Goal: Task Accomplishment & Management: Manage account settings

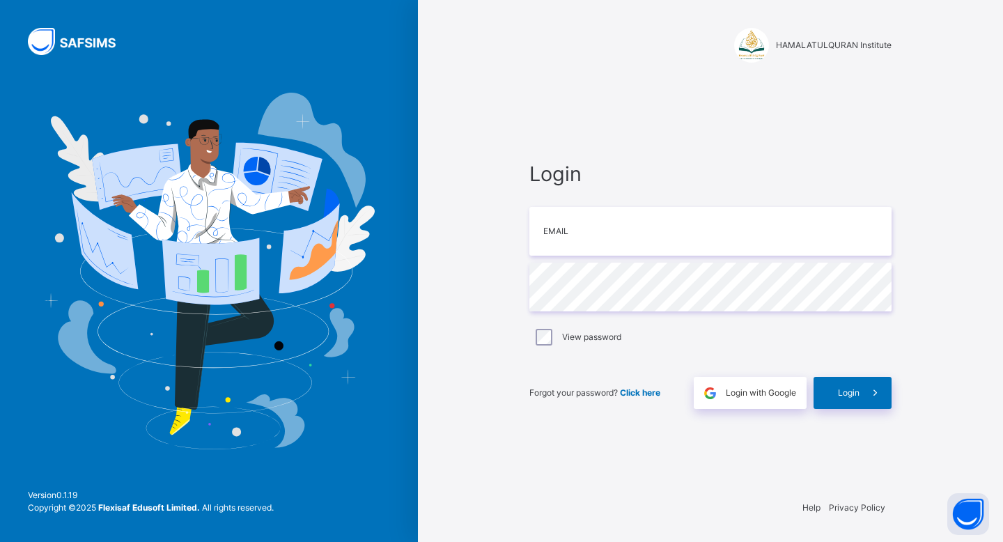
type input "**********"
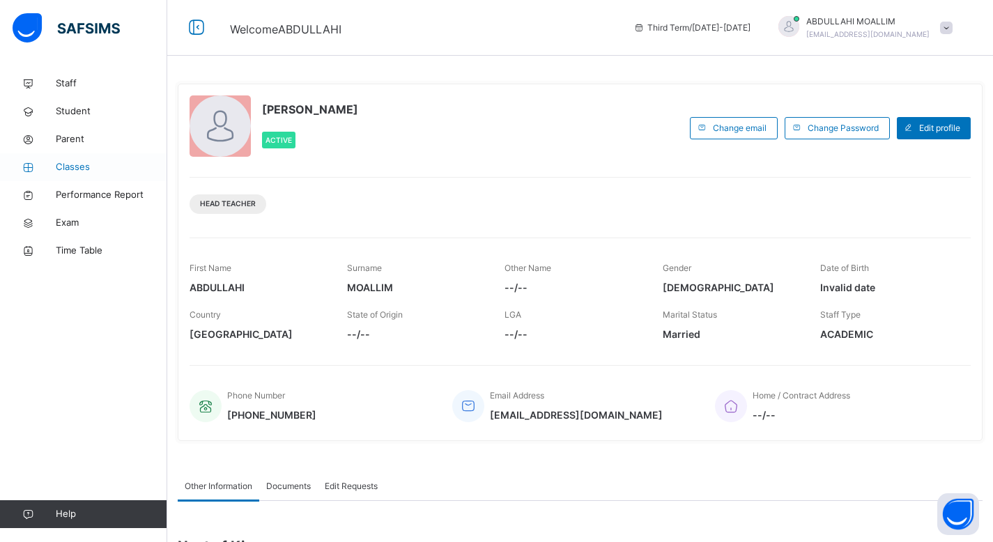
click at [80, 159] on link "Classes" at bounding box center [83, 167] width 167 height 28
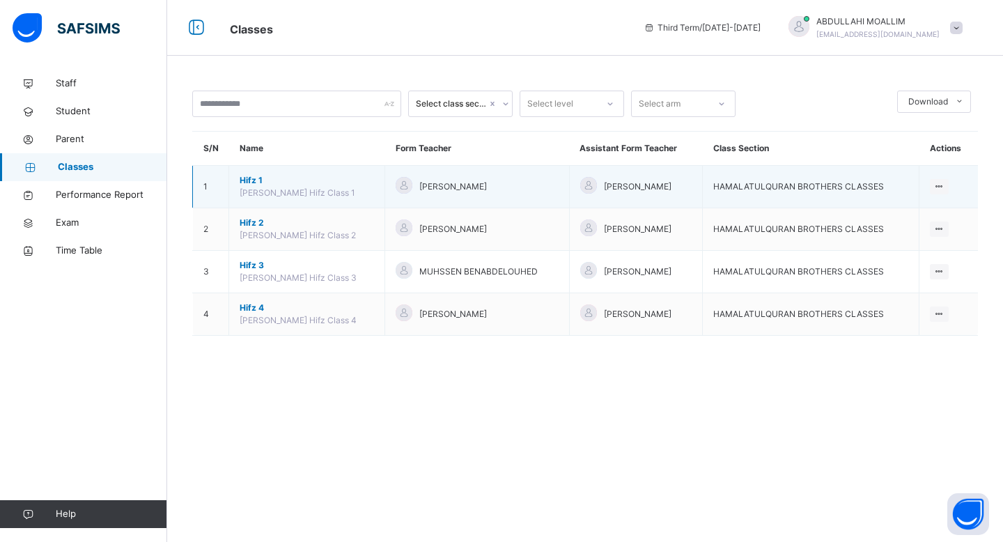
click at [349, 178] on span "Hifz 1" at bounding box center [307, 180] width 134 height 13
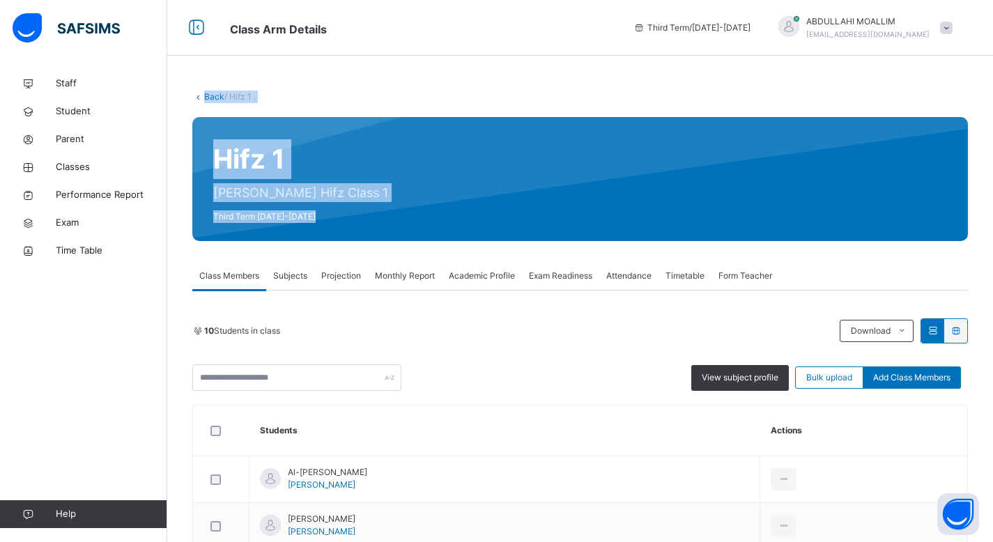
drag, startPoint x: 991, startPoint y: 81, endPoint x: 988, endPoint y: 185, distance: 104.5
click at [988, 186] on div "Back / Hifz 1 . Hifz 1 [PERSON_NAME] Hifz Class 1 Third Term [DATE]-[DATE] Clas…" at bounding box center [580, 535] width 826 height 930
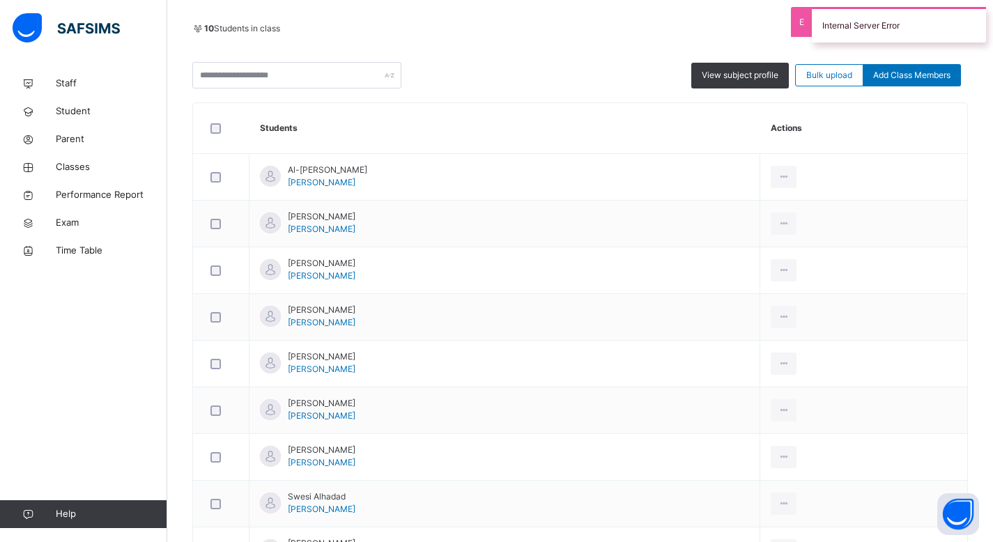
drag, startPoint x: 1003, startPoint y: 98, endPoint x: 1000, endPoint y: 262, distance: 163.7
click at [993, 262] on html "Class Arm Details Third Term / [DATE]-[DATE] [PERSON_NAME] [EMAIL_ADDRESS][DOMA…" at bounding box center [496, 198] width 993 height 1000
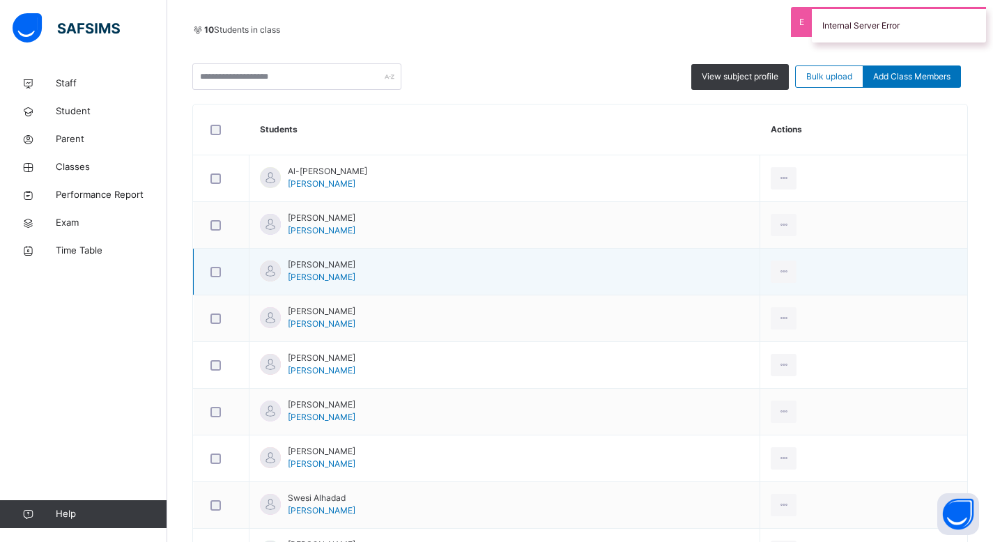
click at [671, 286] on td "[PERSON_NAME]" at bounding box center [504, 272] width 511 height 47
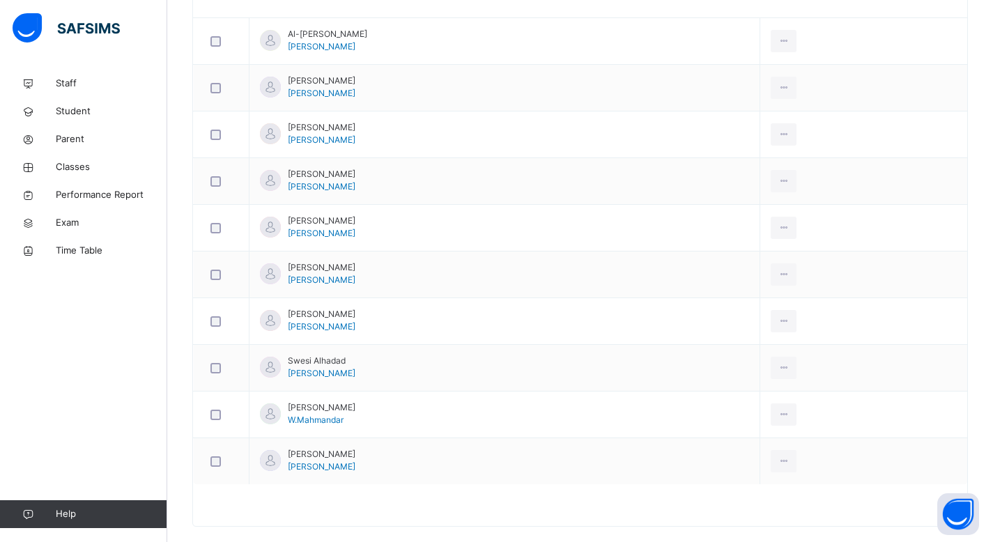
scroll to position [458, 0]
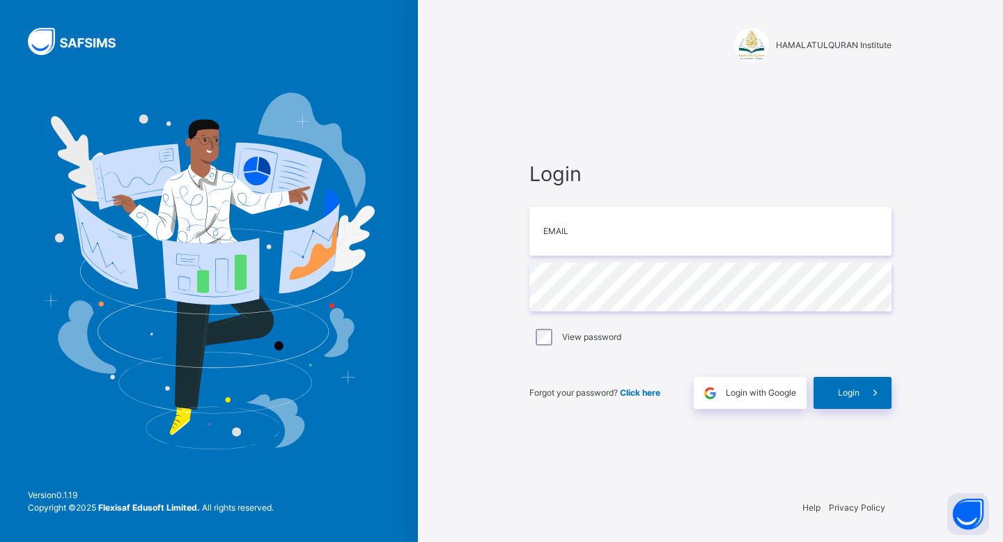
click at [651, 200] on div at bounding box center [710, 194] width 362 height 11
click at [650, 233] on input "email" at bounding box center [710, 231] width 362 height 49
type input "**********"
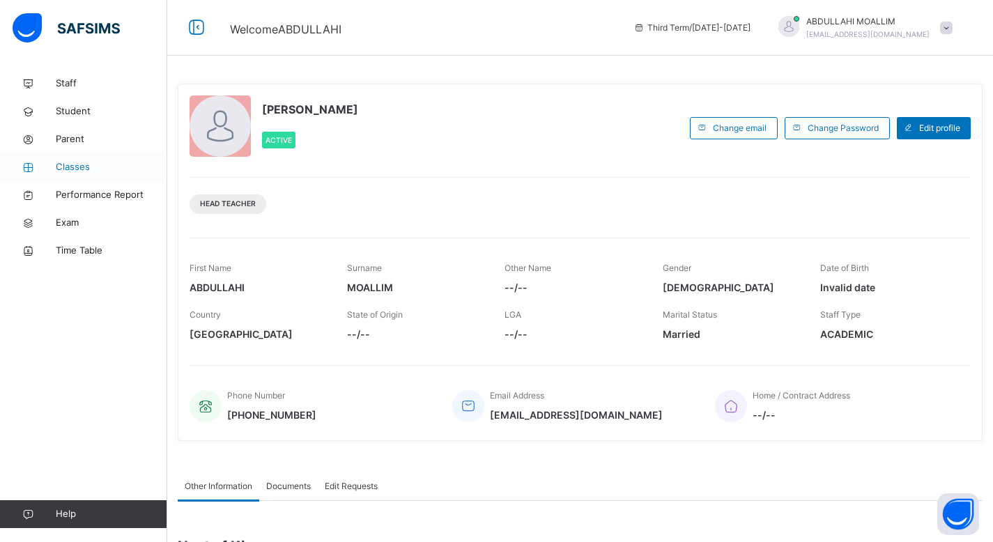
click at [65, 168] on span "Classes" at bounding box center [111, 167] width 111 height 14
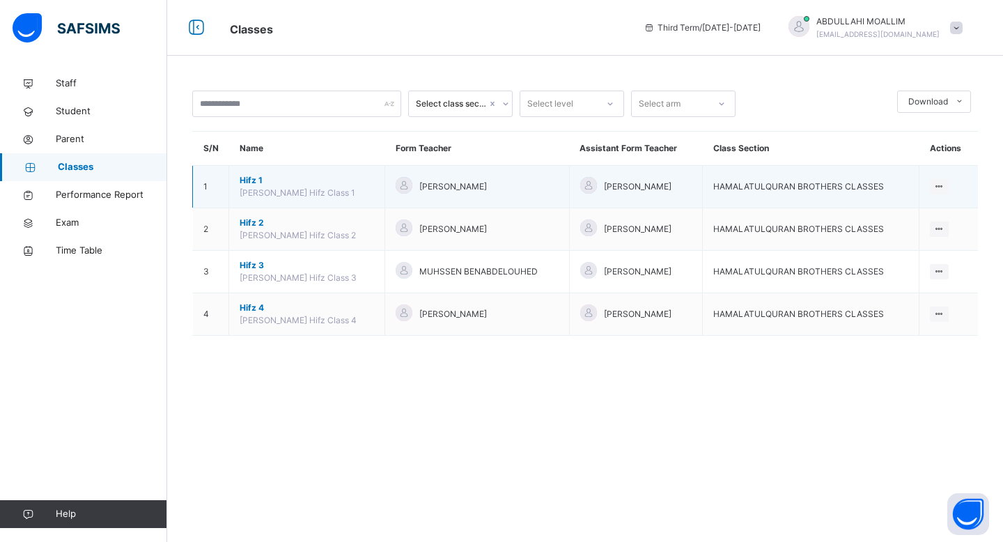
click at [283, 185] on span "Hifz 1" at bounding box center [307, 180] width 134 height 13
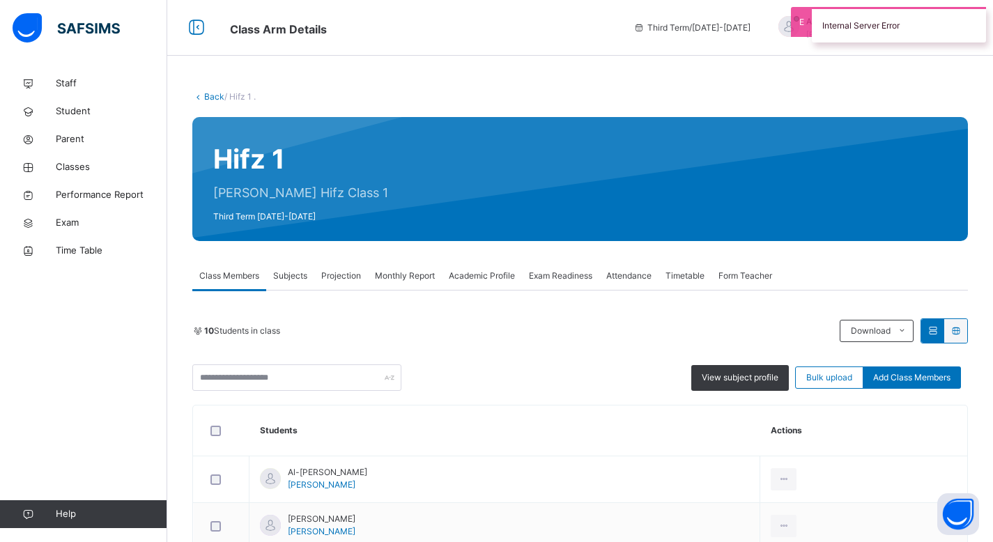
click at [628, 281] on span "Attendance" at bounding box center [628, 276] width 45 height 13
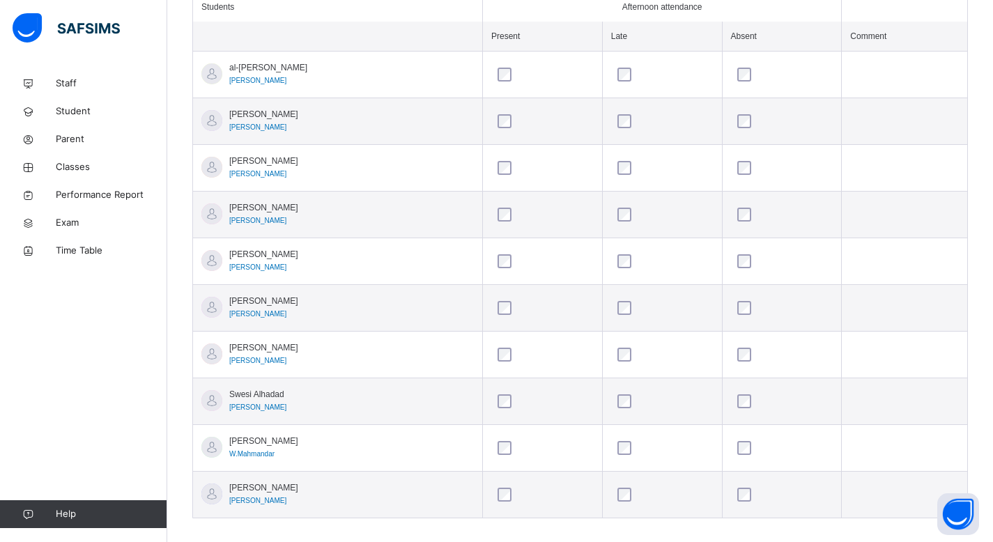
scroll to position [410, 0]
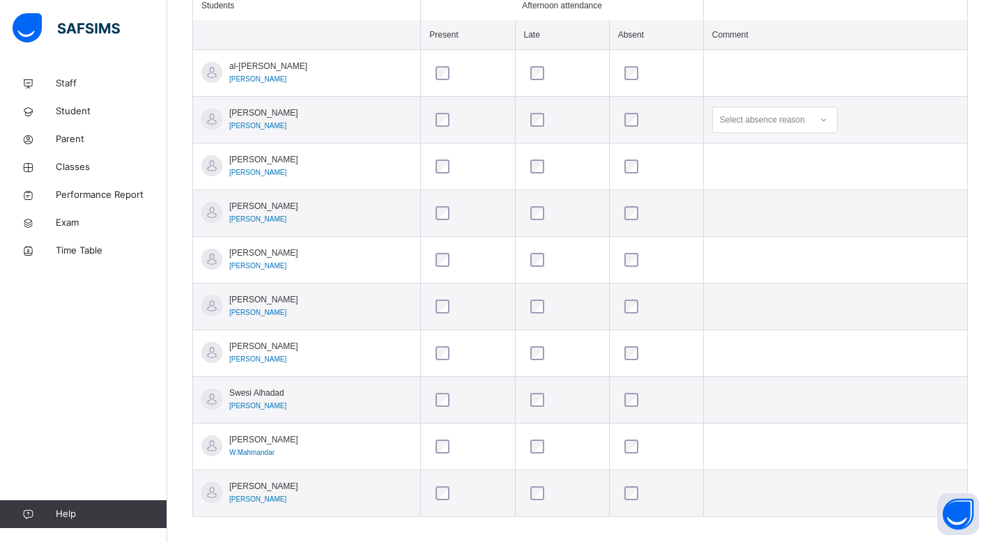
click at [817, 115] on div at bounding box center [824, 120] width 24 height 22
click at [782, 219] on div "No reason" at bounding box center [775, 222] width 124 height 24
click at [801, 252] on div "Select absence reason" at bounding box center [762, 260] width 85 height 26
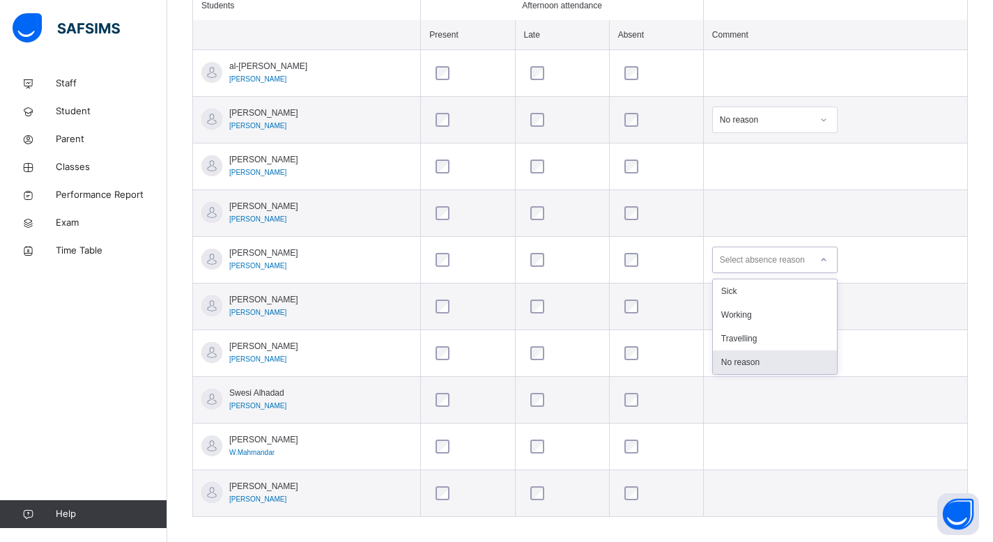
click at [753, 360] on div "No reason" at bounding box center [775, 362] width 124 height 24
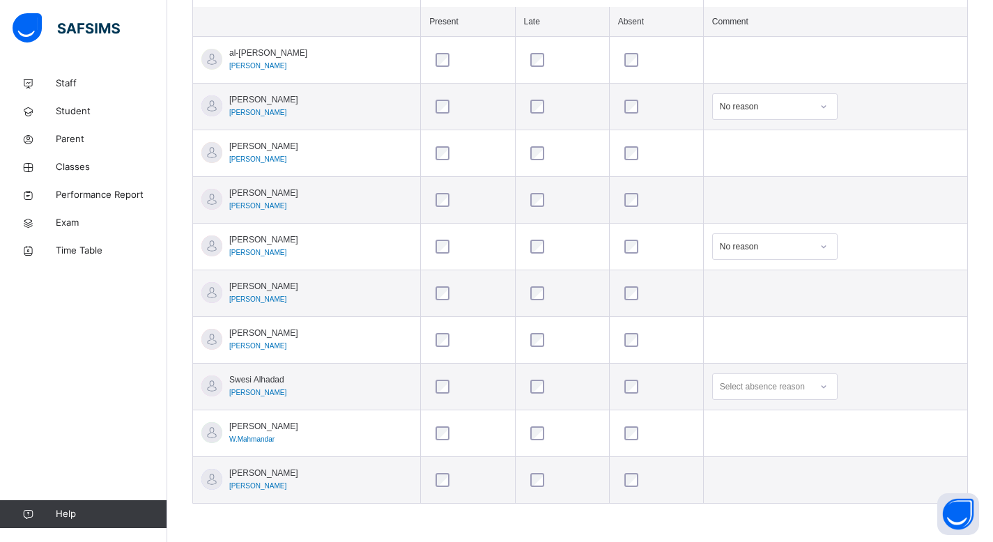
click at [780, 387] on div "Select absence reason" at bounding box center [762, 386] width 85 height 26
click at [757, 465] on div "Travelling" at bounding box center [775, 466] width 124 height 24
click at [445, 433] on div at bounding box center [468, 433] width 70 height 14
click at [785, 485] on div "Select absence reason" at bounding box center [774, 480] width 125 height 26
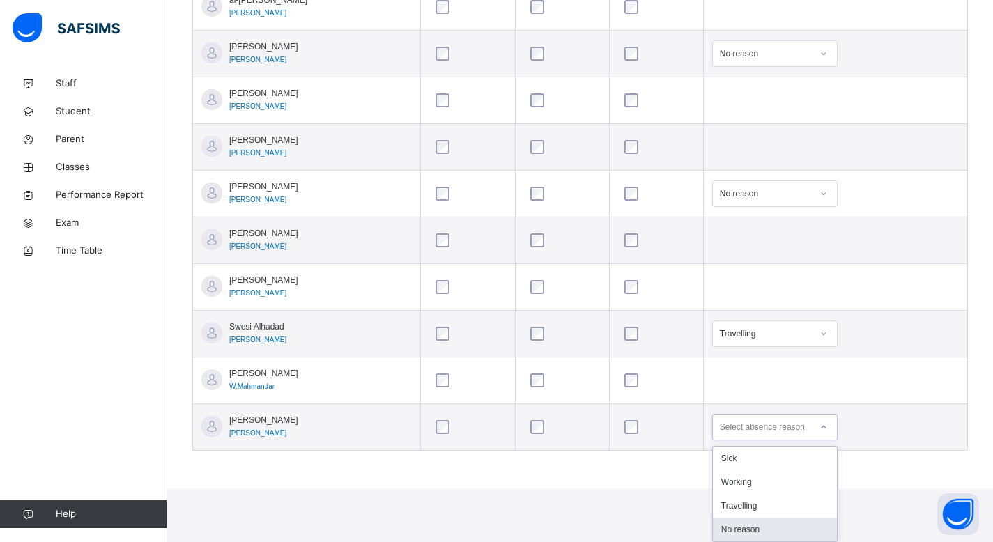
click at [754, 529] on div "No reason" at bounding box center [775, 530] width 124 height 24
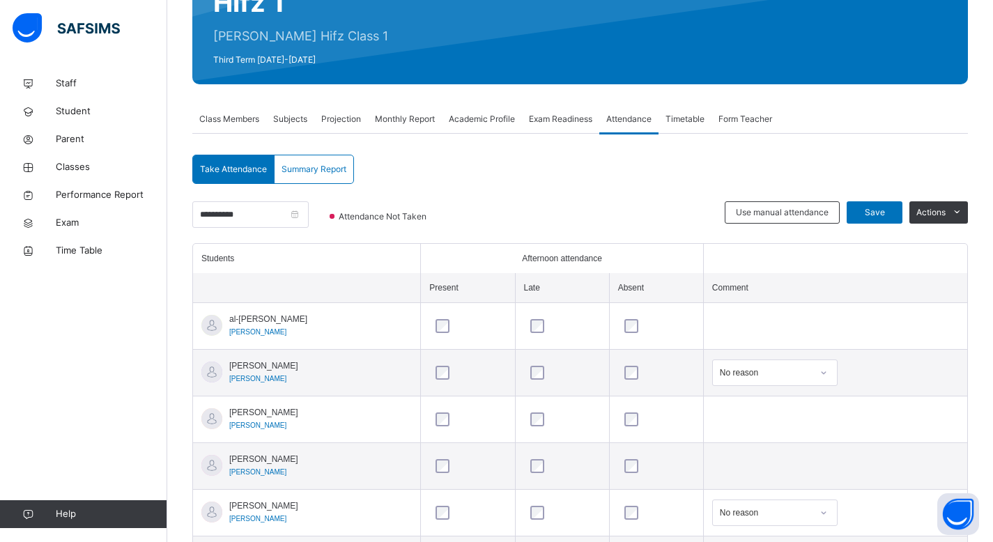
scroll to position [139, 0]
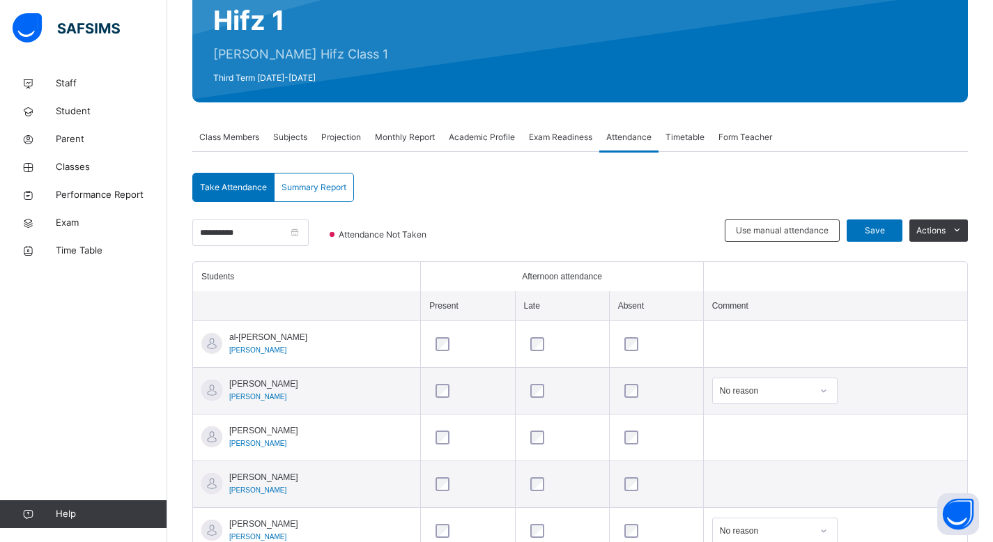
drag, startPoint x: 1003, startPoint y: 433, endPoint x: 1001, endPoint y: 274, distance: 158.9
click at [993, 274] on html "Class Arm Details Third Term / [DATE]-[DATE] [PERSON_NAME] [EMAIL_ADDRESS][DOMA…" at bounding box center [496, 343] width 993 height 965
click at [872, 235] on span "Save" at bounding box center [874, 230] width 35 height 13
click at [881, 224] on span "Save" at bounding box center [874, 230] width 35 height 13
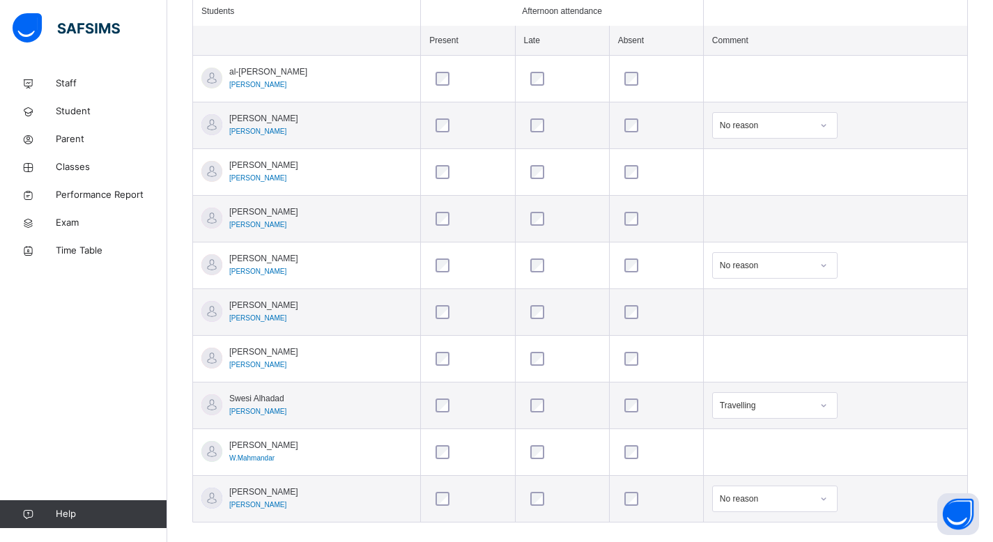
scroll to position [423, 0]
